Goal: Task Accomplishment & Management: Use online tool/utility

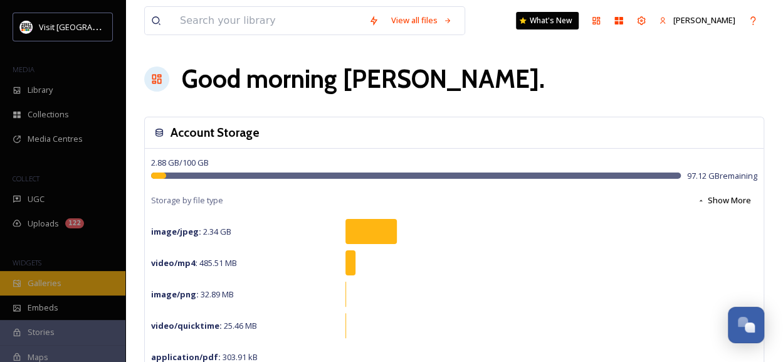
scroll to position [118, 0]
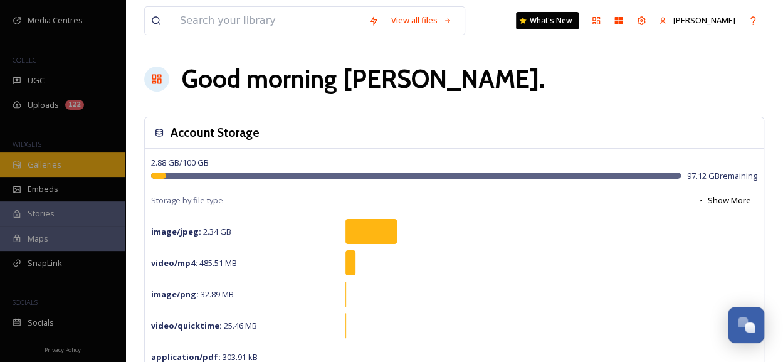
click at [68, 271] on div "SnapLink" at bounding box center [62, 263] width 125 height 24
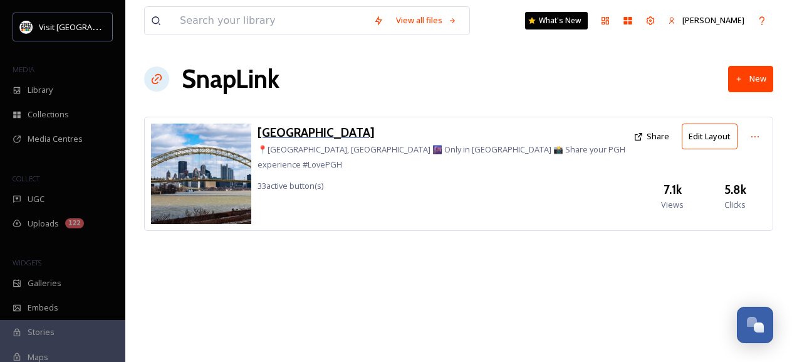
click at [293, 130] on h3 "[GEOGRAPHIC_DATA]" at bounding box center [443, 132] width 370 height 18
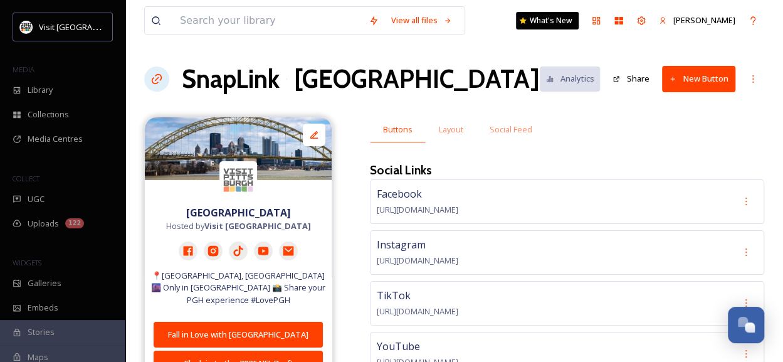
click at [686, 85] on button "New Button" at bounding box center [698, 79] width 73 height 26
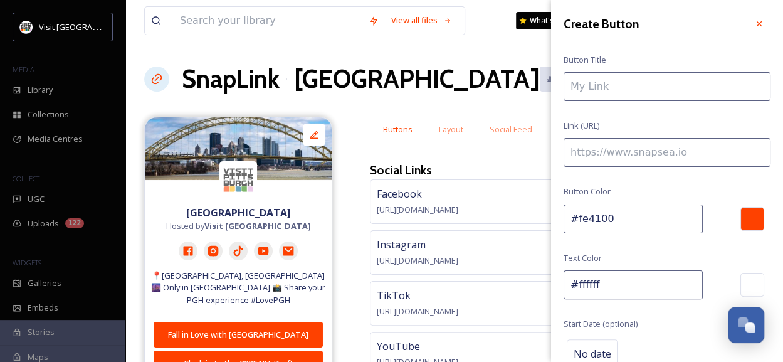
click at [621, 92] on input at bounding box center [667, 86] width 207 height 29
type input "The Art of [PERSON_NAME]"
click at [616, 152] on input at bounding box center [667, 152] width 207 height 29
paste input "[URL][DOMAIN_NAME][PERSON_NAME][PERSON_NAME]"
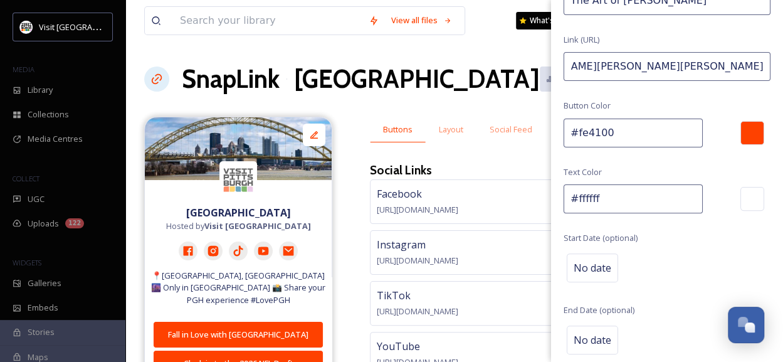
scroll to position [135, 0]
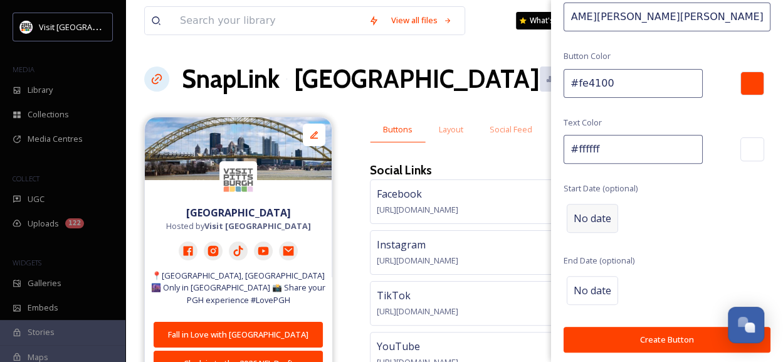
type input "[URL][DOMAIN_NAME][PERSON_NAME][PERSON_NAME]"
click at [602, 218] on span "No date" at bounding box center [593, 218] width 38 height 15
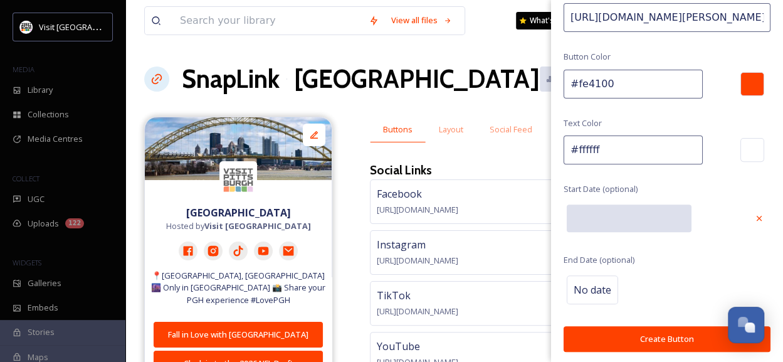
click at [602, 218] on input "text" at bounding box center [629, 218] width 125 height 28
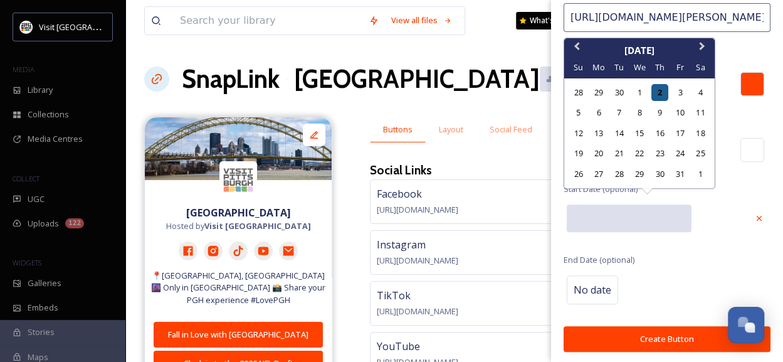
click at [660, 96] on div "2" at bounding box center [659, 92] width 17 height 17
type input "[DATE]"
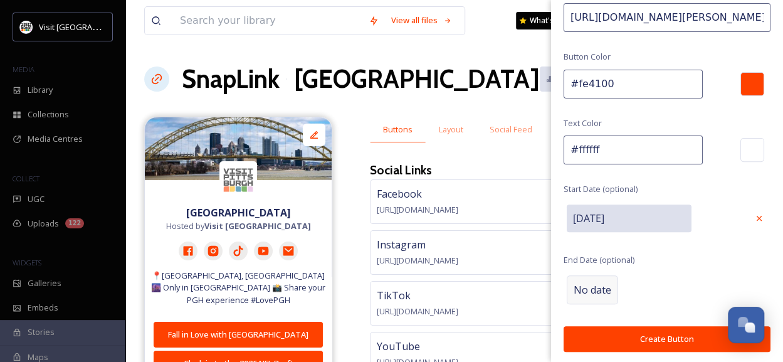
click at [587, 282] on span "No date" at bounding box center [593, 289] width 38 height 15
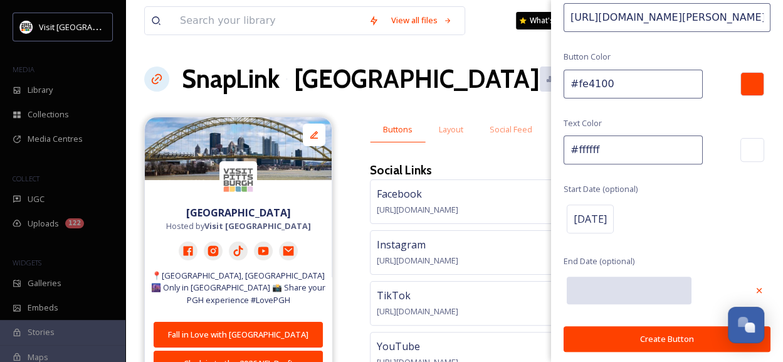
click at [587, 281] on input "text" at bounding box center [629, 290] width 125 height 28
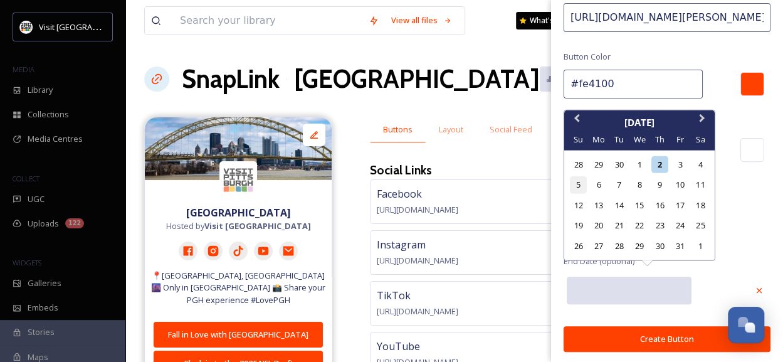
click at [580, 187] on div "5" at bounding box center [578, 184] width 17 height 17
type input "[DATE]"
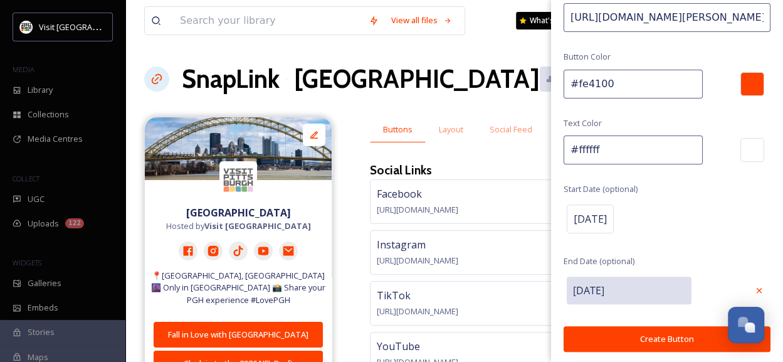
click at [608, 333] on button "Create Button" at bounding box center [667, 339] width 207 height 26
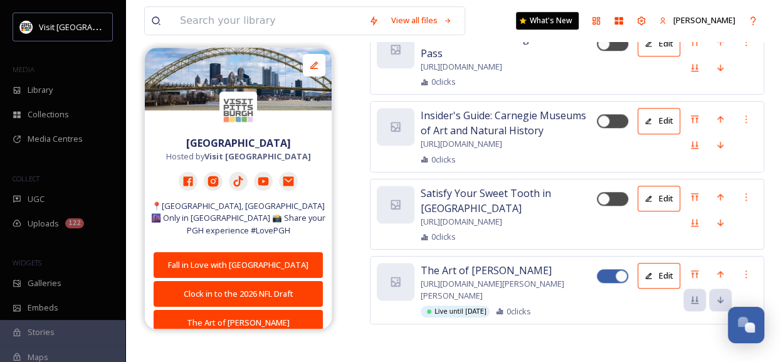
scroll to position [5629, 0]
click at [696, 270] on icon at bounding box center [695, 274] width 8 height 8
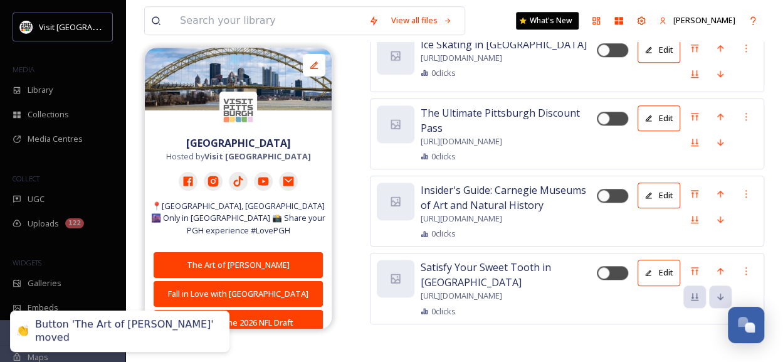
scroll to position [258, 0]
